Goal: Task Accomplishment & Management: Complete application form

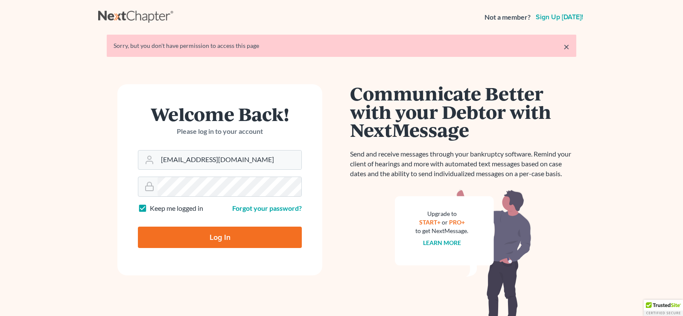
click at [233, 242] on input "Log In" at bounding box center [220, 236] width 164 height 21
type input "Thinking..."
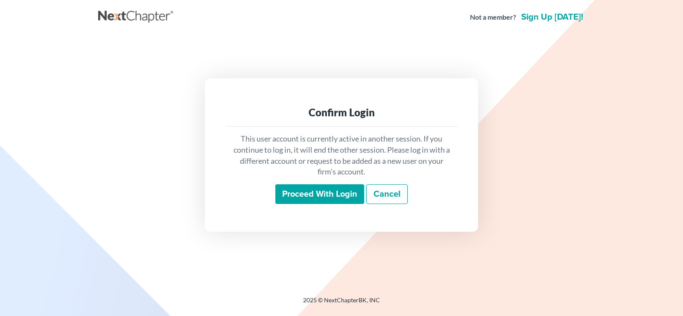
click at [317, 192] on input "Proceed with login" at bounding box center [319, 194] width 89 height 20
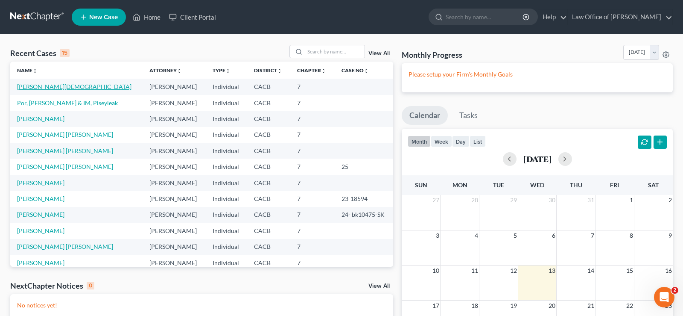
click at [64, 86] on link "Leon -Zamarripa, Jesus" at bounding box center [74, 86] width 114 height 7
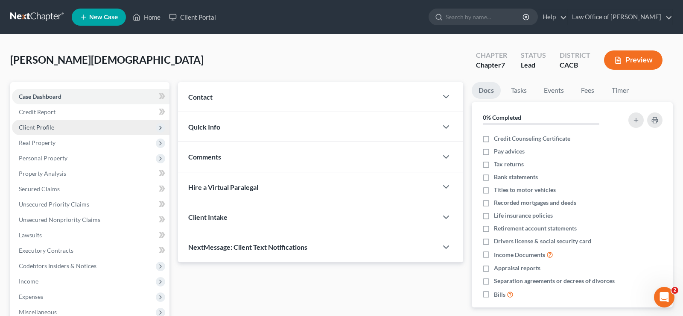
click at [38, 124] on span "Client Profile" at bounding box center [36, 126] width 35 height 7
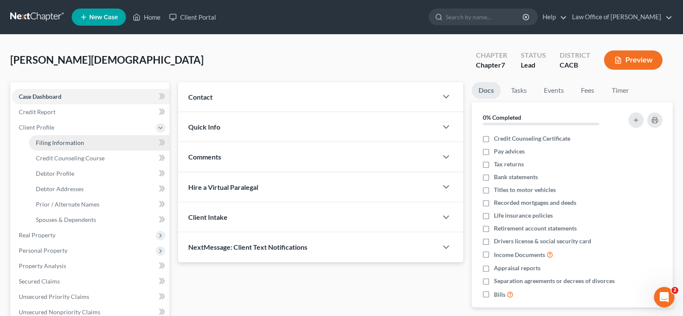
click at [74, 142] on span "Filing Information" at bounding box center [60, 142] width 48 height 7
select select "1"
select select "0"
select select "4"
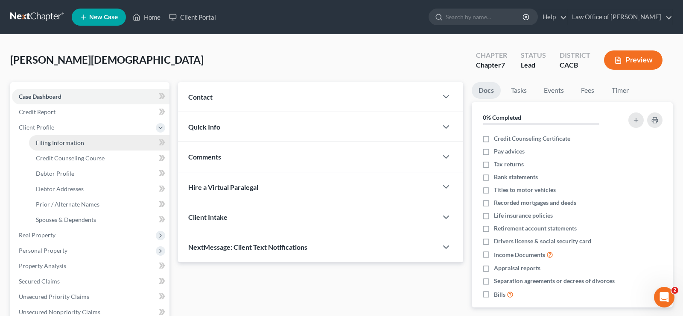
select select "0"
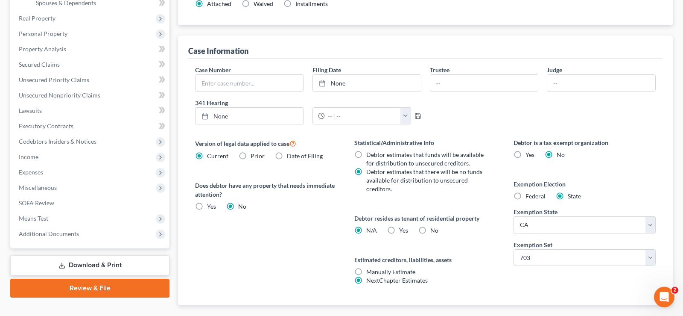
scroll to position [265, 0]
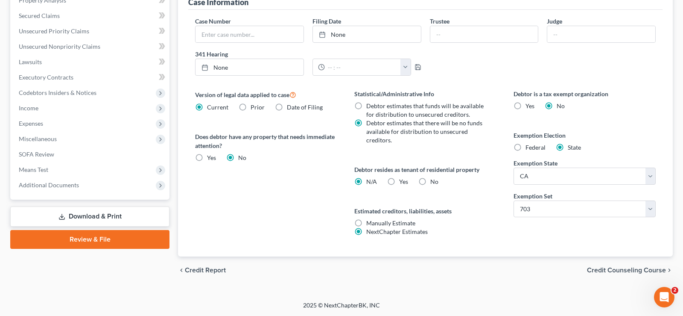
click at [629, 270] on span "Credit Counseling Course" at bounding box center [626, 269] width 79 height 7
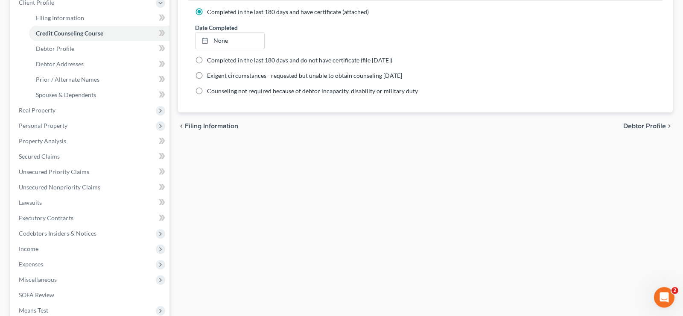
scroll to position [56, 0]
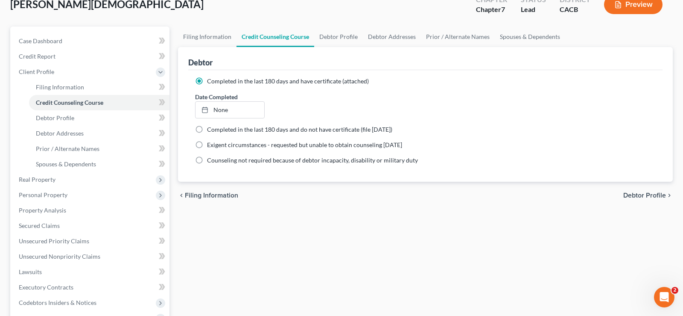
click at [652, 196] on span "Debtor Profile" at bounding box center [644, 195] width 43 height 7
select select "1"
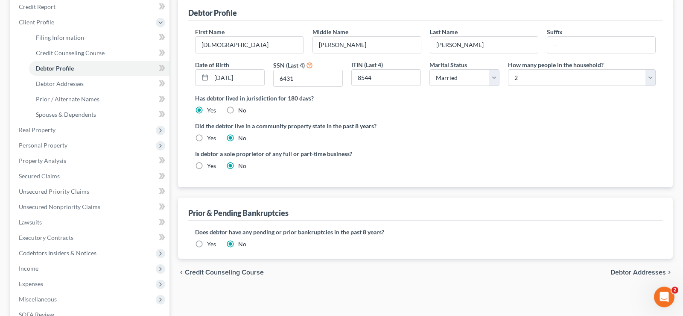
scroll to position [87, 0]
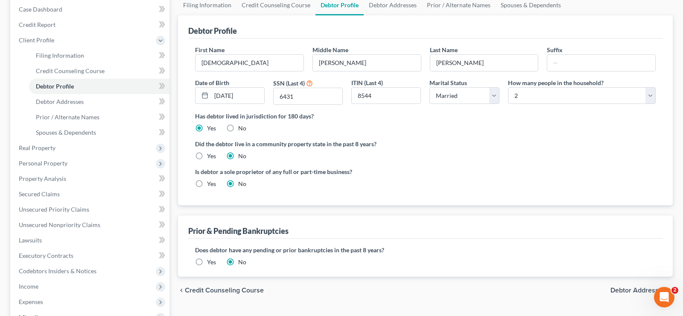
click at [621, 291] on span "Debtor Addresses" at bounding box center [639, 290] width 56 height 7
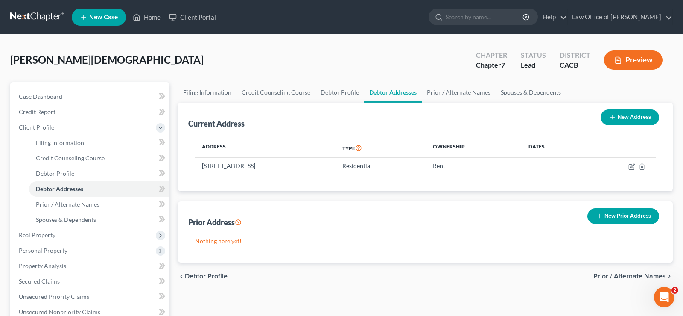
click at [629, 215] on button "New Prior Address" at bounding box center [624, 216] width 72 height 16
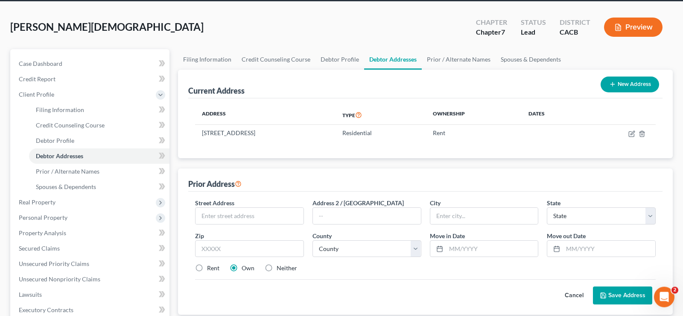
scroll to position [131, 0]
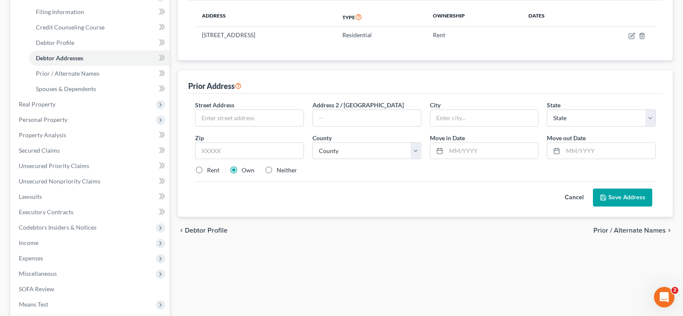
click at [634, 227] on span "Prior / Alternate Names" at bounding box center [630, 230] width 73 height 7
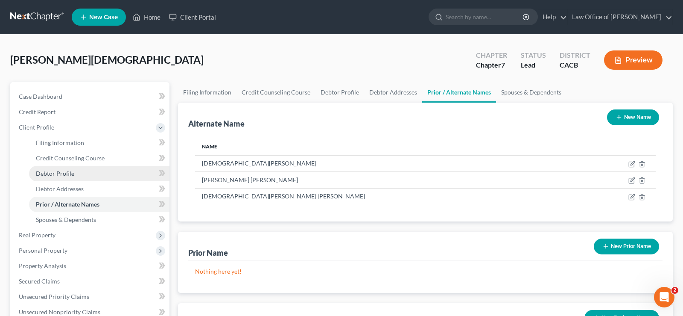
click at [70, 173] on span "Debtor Profile" at bounding box center [55, 173] width 38 height 7
select select "1"
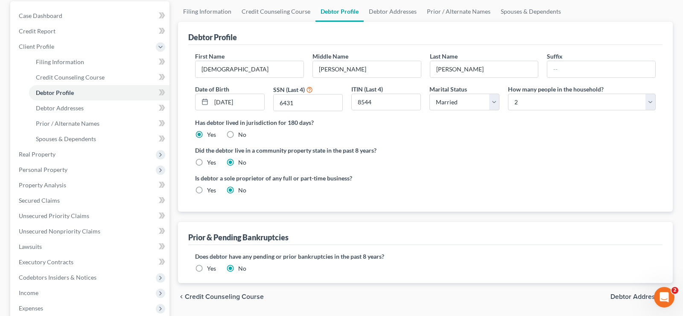
scroll to position [174, 0]
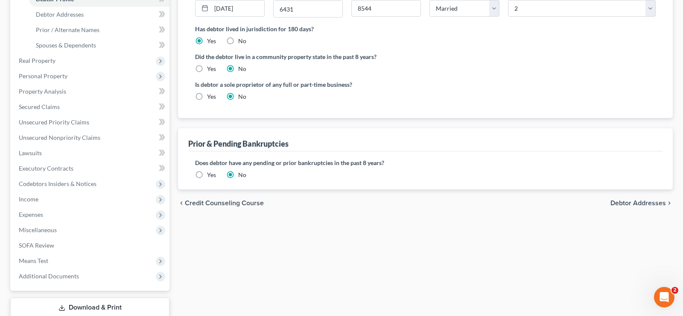
click at [628, 205] on span "Debtor Addresses" at bounding box center [639, 202] width 56 height 7
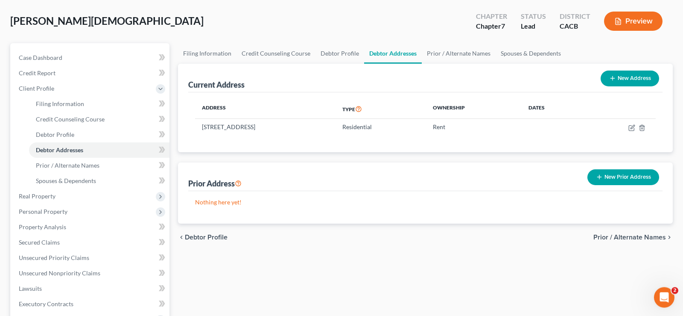
scroll to position [174, 0]
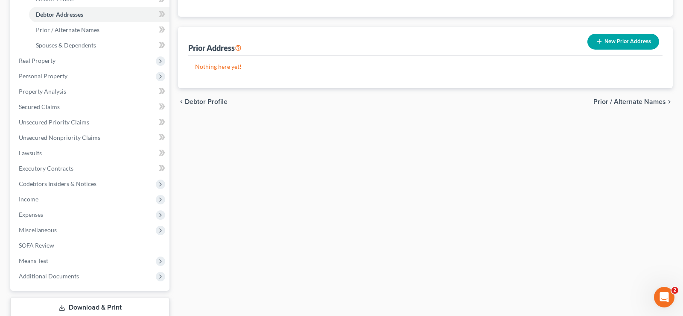
click at [639, 102] on span "Prior / Alternate Names" at bounding box center [630, 101] width 73 height 7
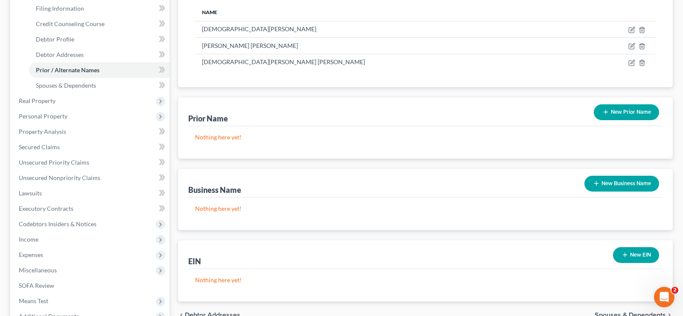
scroll to position [174, 0]
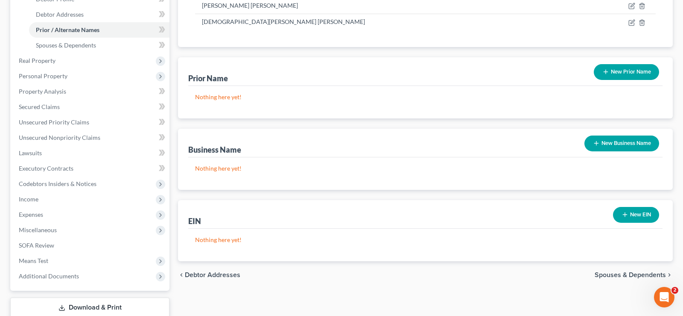
click at [621, 275] on span "Spouses & Dependents" at bounding box center [630, 274] width 71 height 7
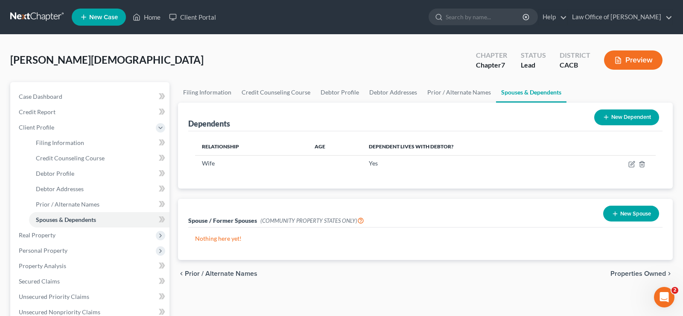
scroll to position [87, 0]
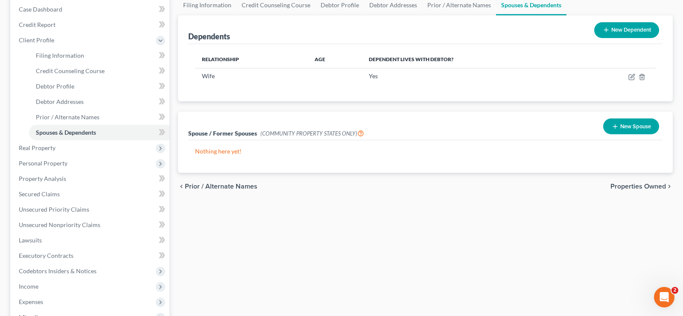
click at [624, 185] on span "Properties Owned" at bounding box center [639, 186] width 56 height 7
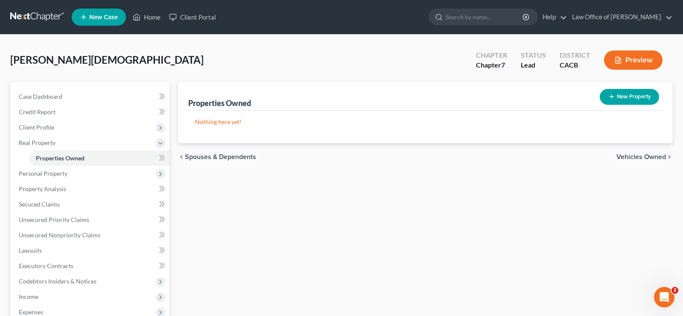
click at [631, 156] on span "Vehicles Owned" at bounding box center [642, 156] width 50 height 7
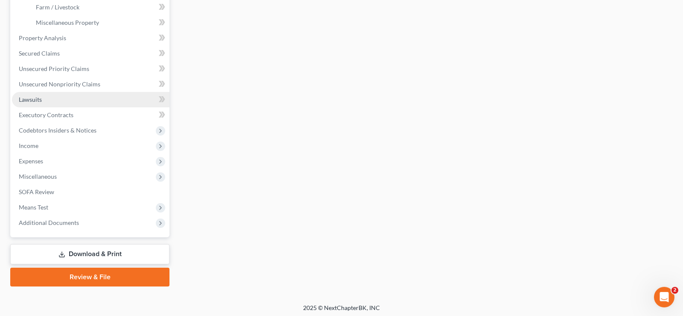
scroll to position [291, 0]
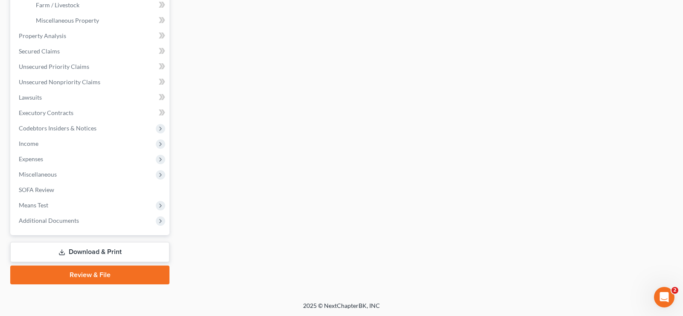
click at [114, 251] on link "Download & Print" at bounding box center [89, 252] width 159 height 20
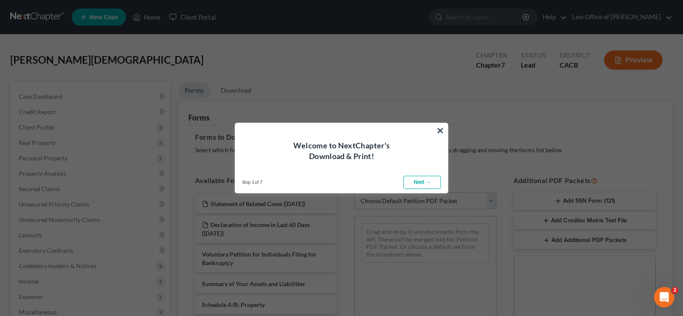
click at [419, 181] on link "Next →" at bounding box center [423, 183] width 38 height 14
select select "0"
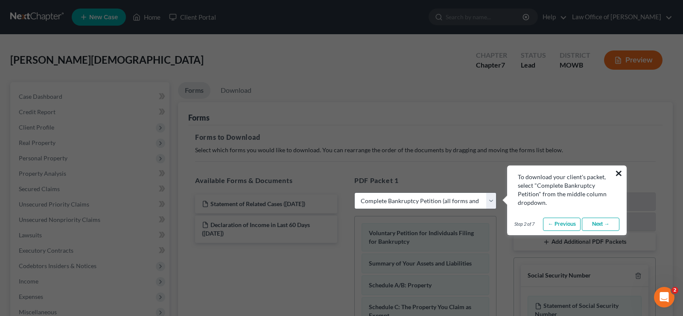
click at [620, 167] on button "×" at bounding box center [619, 173] width 8 height 14
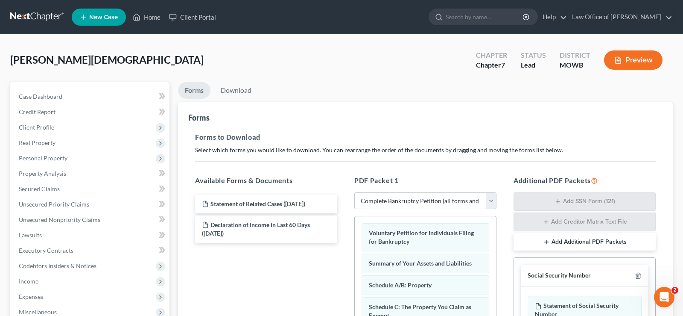
click at [563, 278] on div "Social Security Number" at bounding box center [559, 275] width 63 height 8
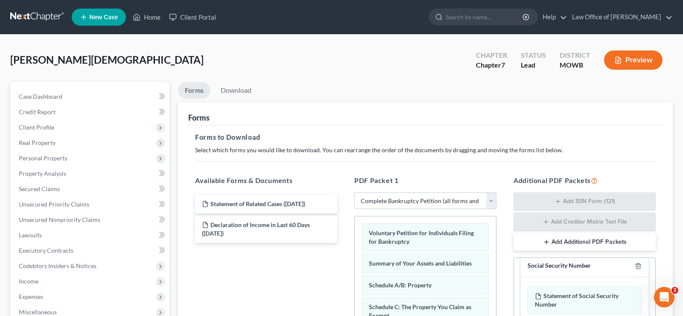
scroll to position [12, 0]
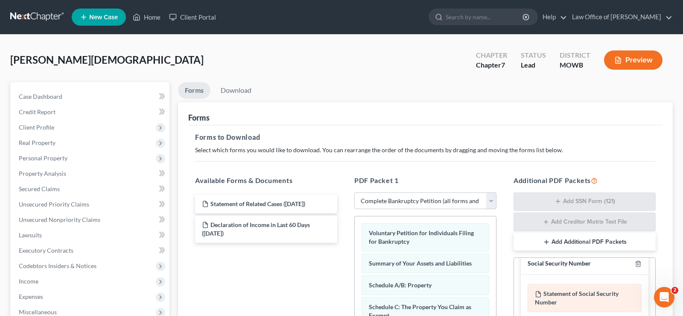
click at [561, 293] on div "Statement of Social Security Number" at bounding box center [585, 298] width 114 height 28
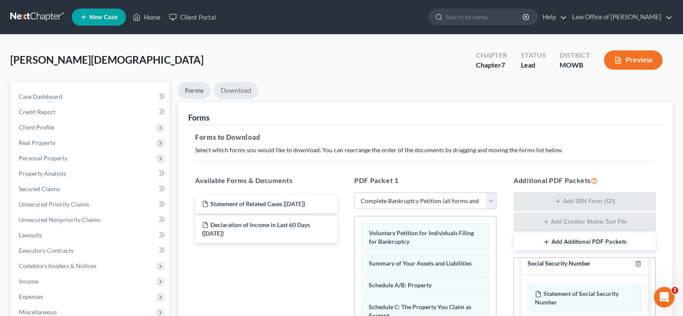
click at [235, 86] on link "Download" at bounding box center [236, 90] width 44 height 17
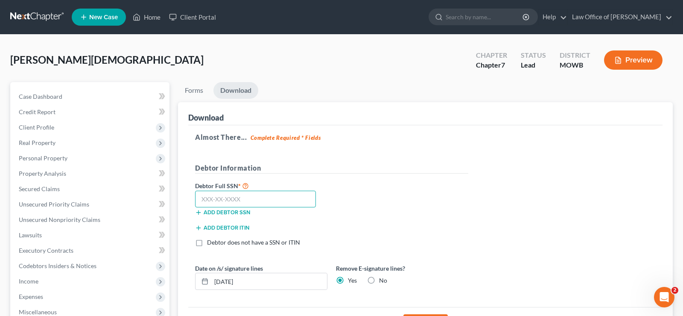
click at [257, 199] on input "text" at bounding box center [255, 198] width 121 height 17
type input "609-17-6431"
click at [207, 242] on label "Debtor does not have a SSN or ITIN" at bounding box center [253, 242] width 93 height 9
click at [211, 242] on input "Debtor does not have a SSN or ITIN" at bounding box center [214, 241] width 6 height 6
checkbox input "true"
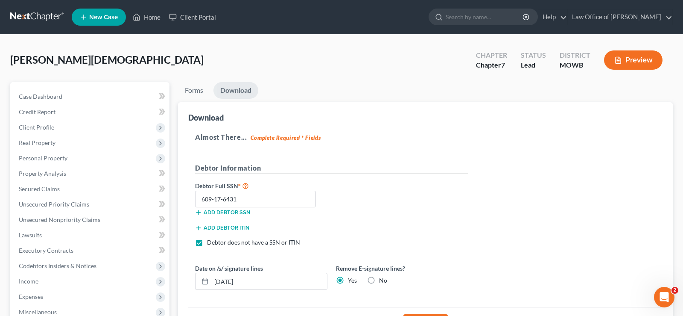
click at [199, 226] on icon "button" at bounding box center [198, 227] width 7 height 7
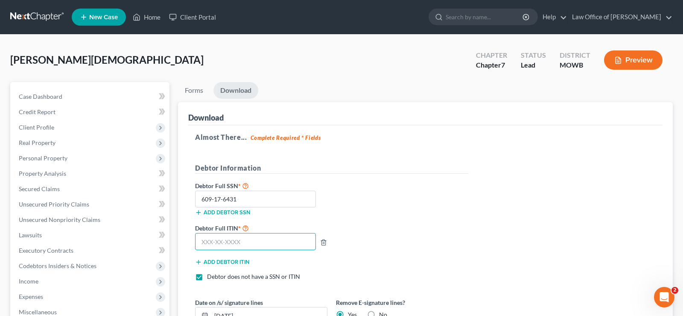
click at [220, 243] on input "text" at bounding box center [255, 241] width 121 height 17
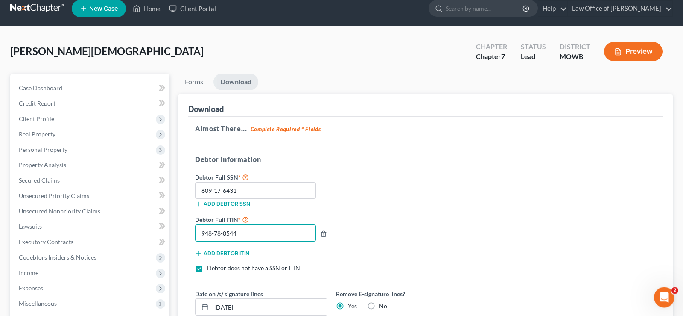
scroll to position [138, 0]
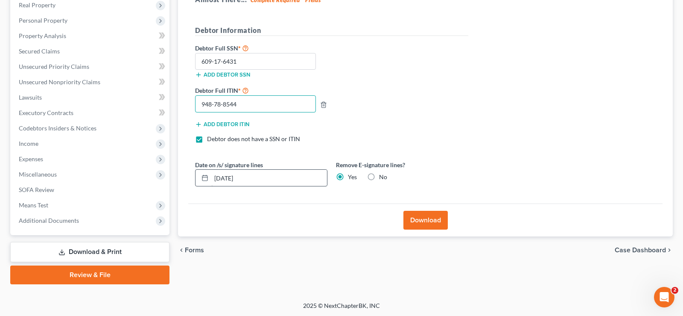
type input "948-78-8544"
click at [262, 176] on input "08/13/2025" at bounding box center [269, 178] width 116 height 16
type input "0"
click at [434, 217] on button "Download" at bounding box center [426, 220] width 44 height 19
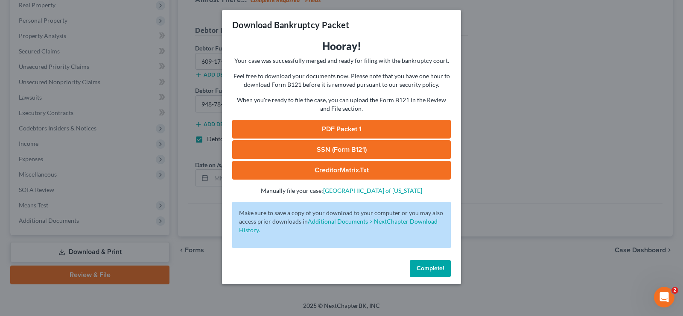
click at [356, 149] on link "SSN (Form B121)" at bounding box center [341, 149] width 219 height 19
click at [361, 149] on link "SSN (Form B121)" at bounding box center [341, 149] width 219 height 19
click at [354, 151] on link "SSN (Form B121)" at bounding box center [341, 149] width 219 height 19
click at [342, 128] on link "PDF Packet 1" at bounding box center [341, 129] width 219 height 19
click at [427, 266] on span "Complete!" at bounding box center [430, 267] width 27 height 7
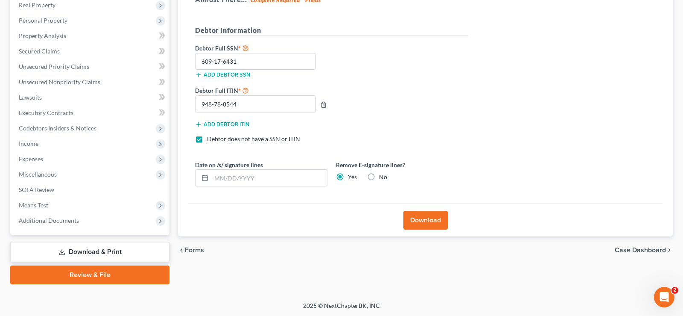
click at [191, 248] on span "Forms" at bounding box center [194, 249] width 19 height 7
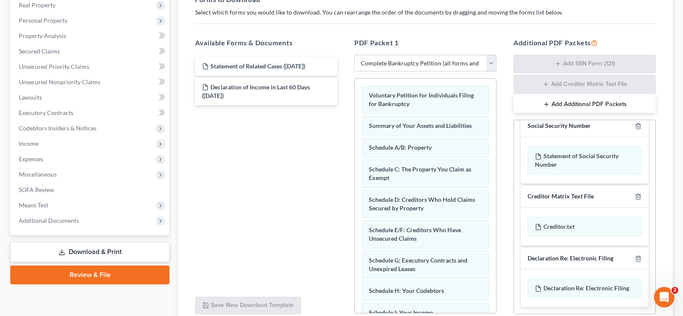
scroll to position [12, 0]
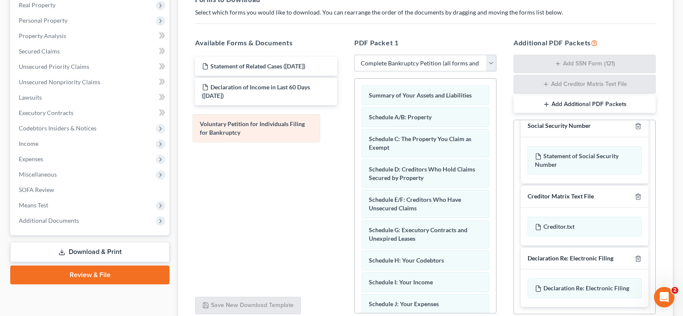
drag, startPoint x: 461, startPoint y: 97, endPoint x: 292, endPoint y: 126, distance: 171.6
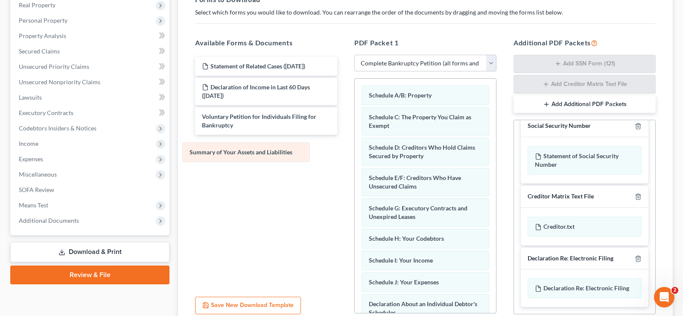
drag, startPoint x: 446, startPoint y: 96, endPoint x: 267, endPoint y: 153, distance: 188.3
click at [355, 153] on div "Summary of Your Assets and Liabilities Summary of Your Assets and Liabilities S…" at bounding box center [425, 322] width 141 height 487
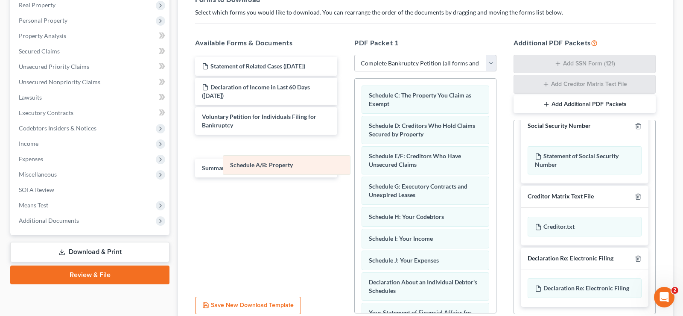
drag, startPoint x: 427, startPoint y: 97, endPoint x: 288, endPoint y: 167, distance: 155.4
click at [355, 167] on div "Schedule A/B: Property Schedule A/B: Property Schedule C: The Property You Clai…" at bounding box center [425, 311] width 141 height 465
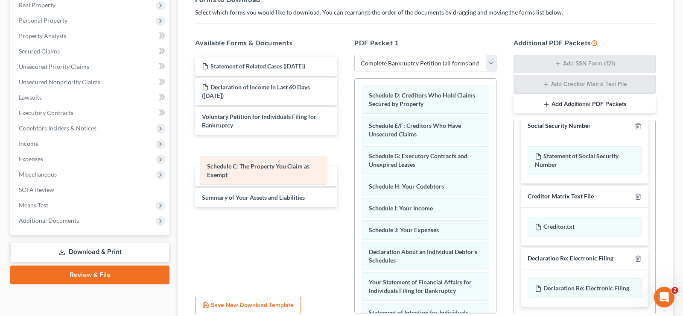
drag, startPoint x: 466, startPoint y: 97, endPoint x: 304, endPoint y: 169, distance: 176.9
click at [355, 169] on div "Schedule C: The Property You Claim as Exempt Schedule C: The Property You Claim…" at bounding box center [425, 296] width 141 height 435
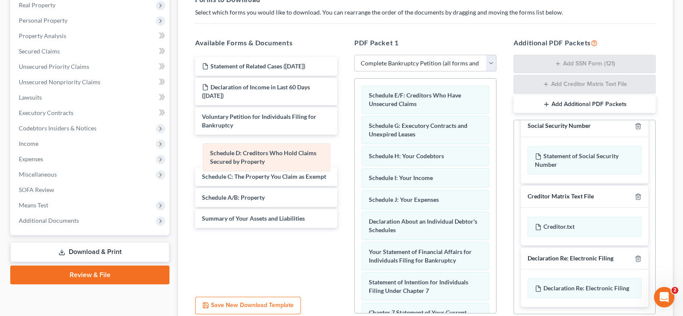
drag, startPoint x: 444, startPoint y: 97, endPoint x: 285, endPoint y: 155, distance: 169.1
click at [355, 155] on div "Schedule D: Creditors Who Hold Claims Secured by Property Schedule D: Creditors…" at bounding box center [425, 281] width 141 height 404
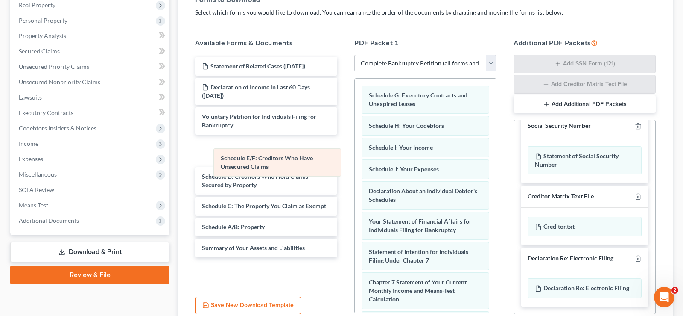
drag, startPoint x: 441, startPoint y: 97, endPoint x: 294, endPoint y: 160, distance: 159.9
click at [355, 160] on div "Schedule E/F: Creditors Who Have Unsecured Claims Schedule E/F: Creditors Who H…" at bounding box center [425, 266] width 141 height 374
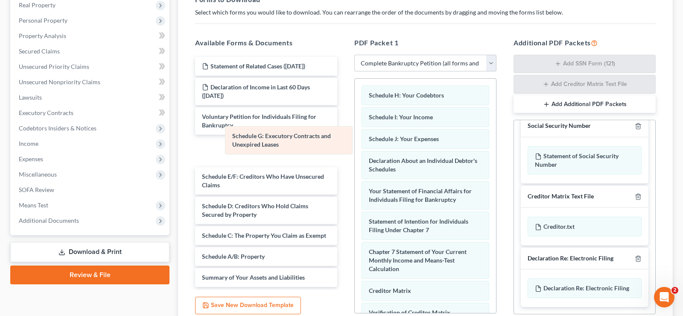
drag, startPoint x: 454, startPoint y: 96, endPoint x: 317, endPoint y: 137, distance: 142.8
click at [355, 137] on div "Schedule G: Executory Contracts and Unexpired Leases Schedule G: Executory Cont…" at bounding box center [425, 251] width 141 height 344
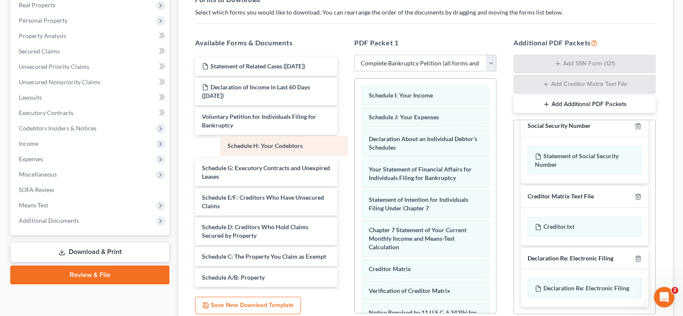
drag, startPoint x: 441, startPoint y: 96, endPoint x: 298, endPoint y: 149, distance: 152.5
click at [355, 149] on div "Schedule H: Your Codebtors Schedule H: Your Codebtors Schedule I: Your Income S…" at bounding box center [425, 240] width 141 height 322
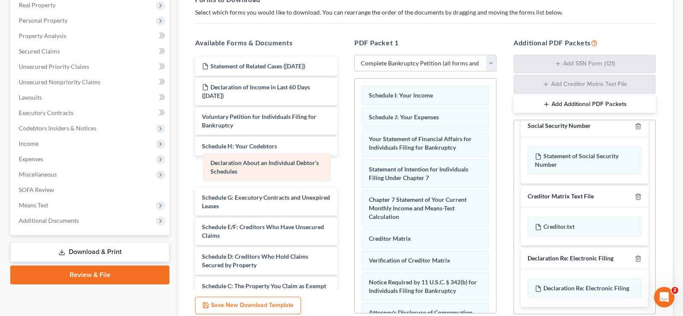
drag, startPoint x: 473, startPoint y: 136, endPoint x: 314, endPoint y: 162, distance: 161.0
click at [355, 162] on div "Declaration About an Individual Debtor's Schedules Schedule I: Your Income Sche…" at bounding box center [425, 225] width 141 height 292
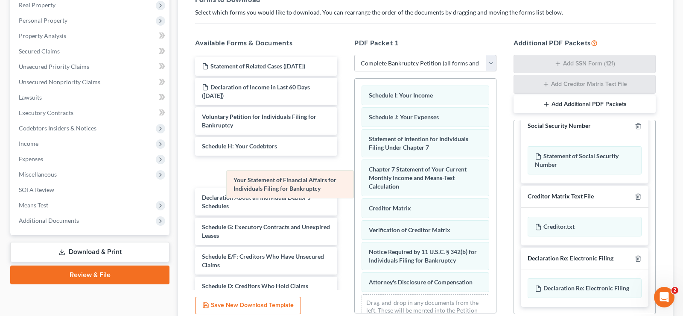
drag, startPoint x: 457, startPoint y: 138, endPoint x: 321, endPoint y: 180, distance: 142.2
click at [355, 179] on div "Your Statement of Financial Affairs for Individuals Filing for Bankruptcy Sched…" at bounding box center [425, 209] width 141 height 261
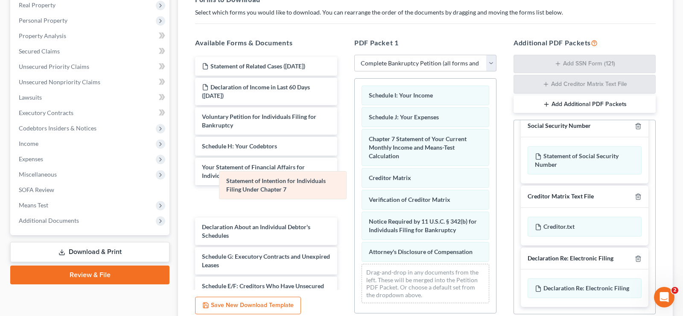
drag, startPoint x: 462, startPoint y: 135, endPoint x: 320, endPoint y: 177, distance: 148.8
click at [355, 177] on div "Statement of Intention for Individuals Filing Under Chapter 7 Schedule I: Your …" at bounding box center [425, 194] width 141 height 231
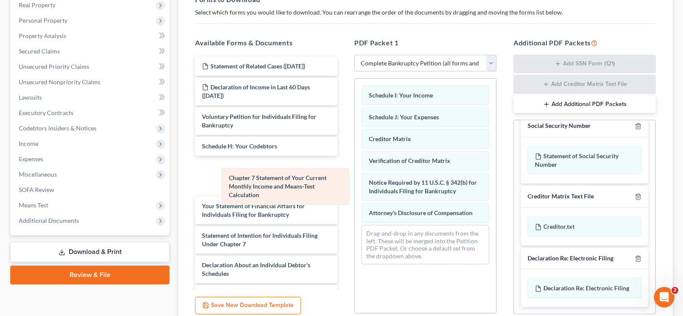
drag, startPoint x: 465, startPoint y: 135, endPoint x: 325, endPoint y: 175, distance: 146.0
click at [355, 175] on div "Chapter 7 Statement of Your Current Monthly Income and Means-Test Calculation S…" at bounding box center [425, 175] width 141 height 192
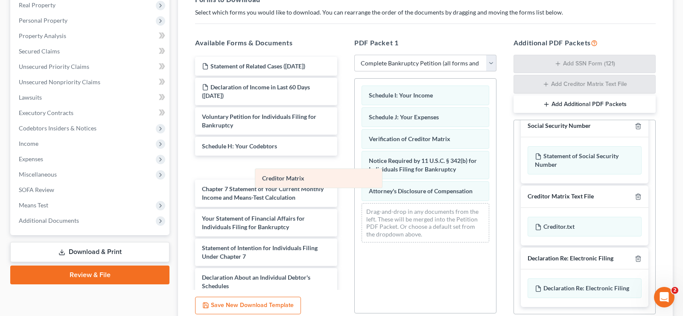
drag, startPoint x: 415, startPoint y: 140, endPoint x: 305, endPoint y: 182, distance: 117.1
click at [355, 182] on div "Creditor Matrix Schedule I: Your Income Schedule J: Your Expenses Creditor Matr…" at bounding box center [425, 164] width 141 height 170
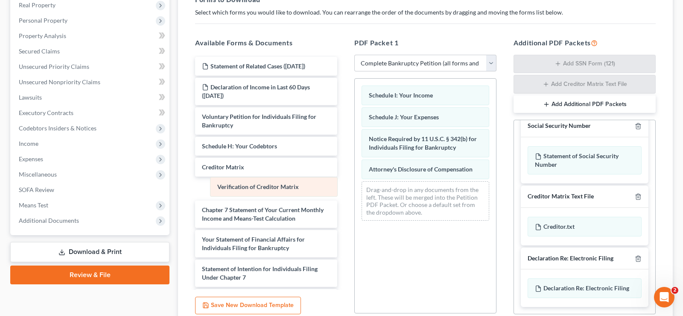
drag, startPoint x: 448, startPoint y: 143, endPoint x: 297, endPoint y: 192, distance: 159.2
click at [355, 192] on div "Verification of Creditor Matrix Schedule I: Your Income Schedule J: Your Expens…" at bounding box center [425, 153] width 141 height 149
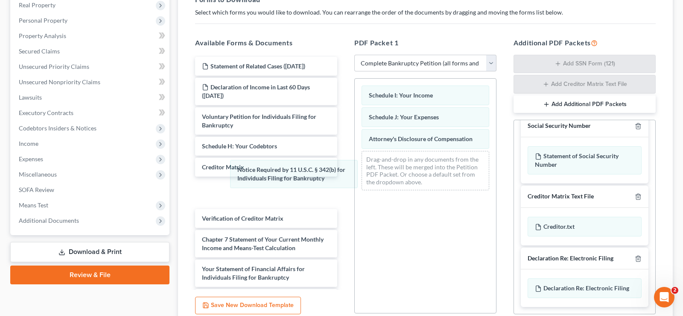
drag, startPoint x: 469, startPoint y: 138, endPoint x: 398, endPoint y: 159, distance: 74.6
click at [355, 169] on div "Notice Required by 11 U.S.C. § 342(b) for Individuals Filing for Bankruptcy Sch…" at bounding box center [425, 138] width 141 height 118
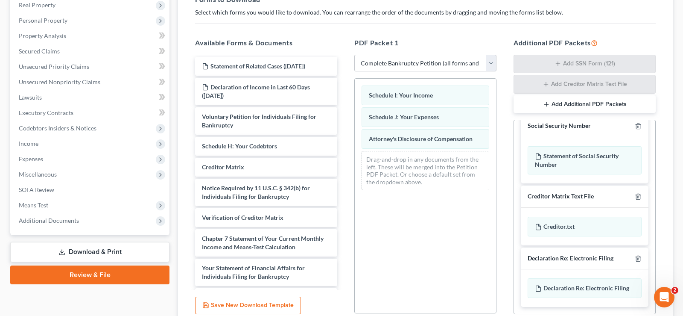
scroll to position [0, 0]
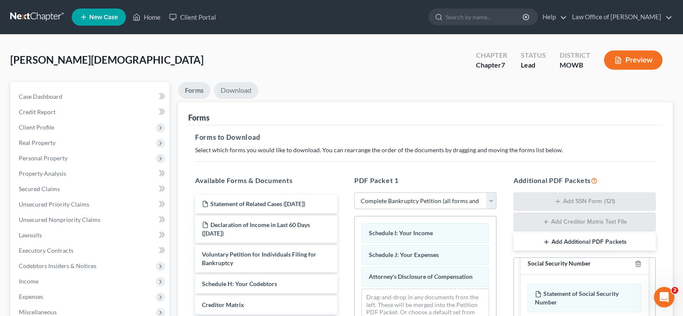
click at [242, 91] on link "Download" at bounding box center [236, 90] width 44 height 17
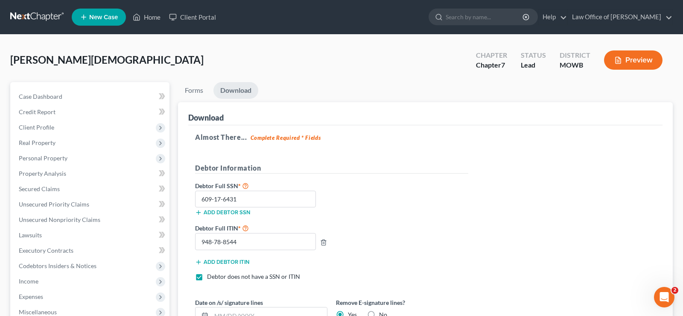
scroll to position [131, 0]
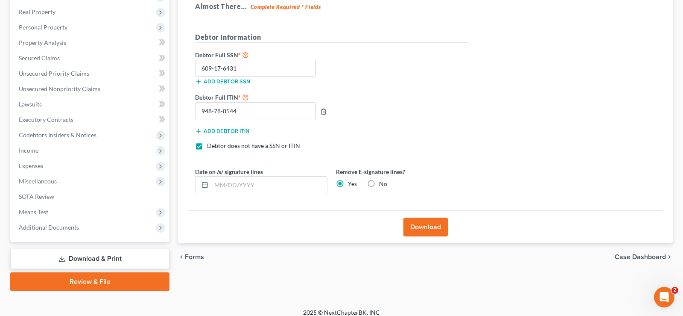
click at [417, 224] on button "Download" at bounding box center [426, 226] width 44 height 19
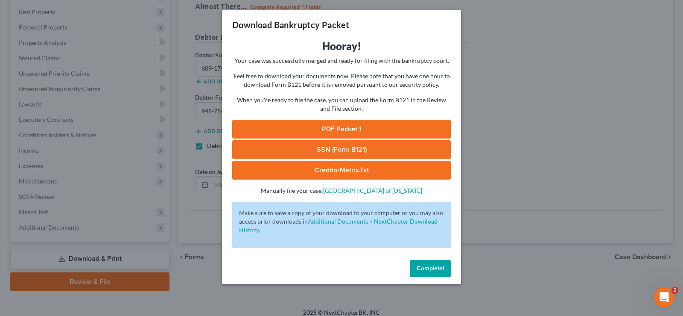
click at [353, 129] on link "PDF Packet 1" at bounding box center [341, 129] width 219 height 19
click at [426, 269] on span "Complete!" at bounding box center [430, 267] width 27 height 7
